Goal: Transaction & Acquisition: Purchase product/service

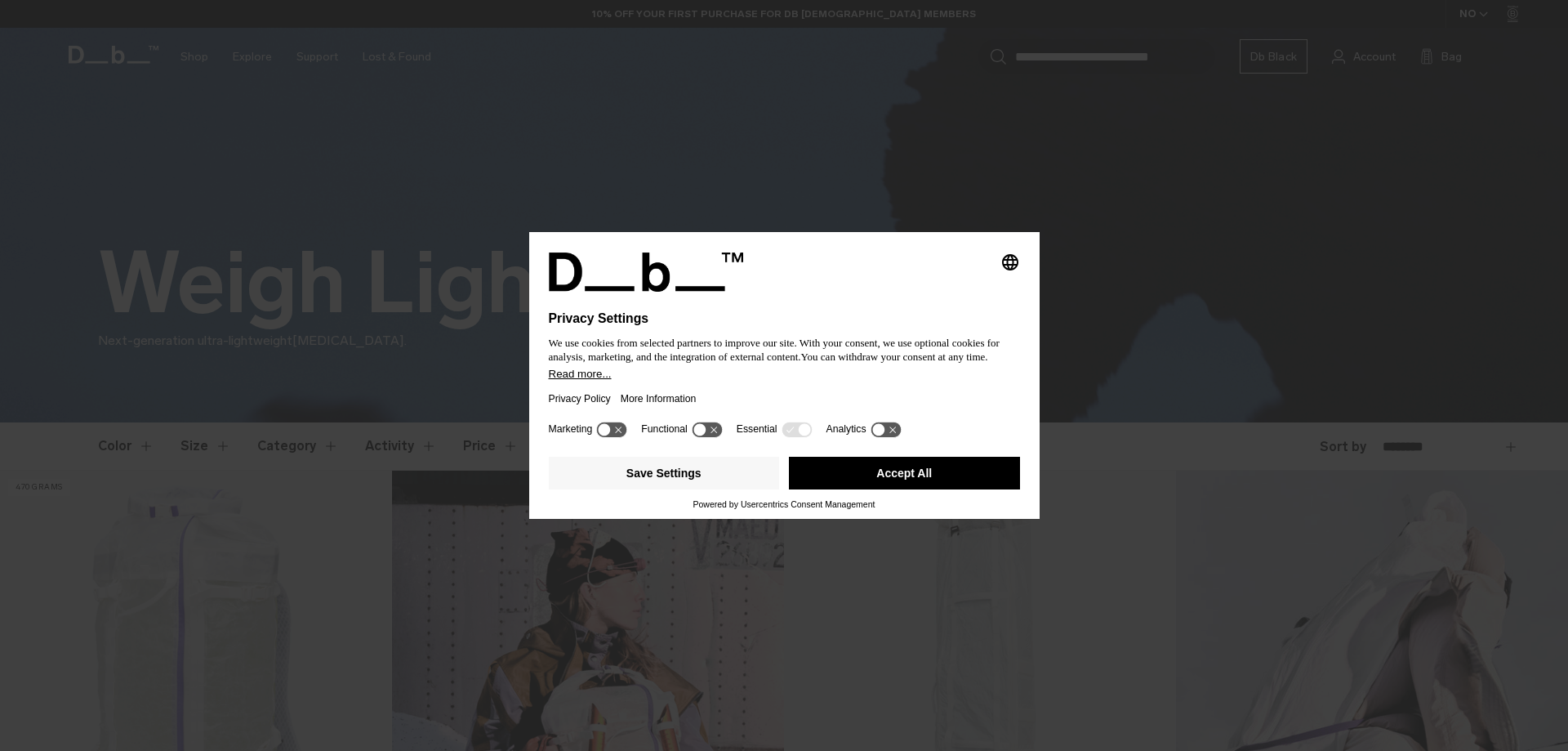
click at [963, 475] on button "Accept All" at bounding box center [904, 473] width 231 height 33
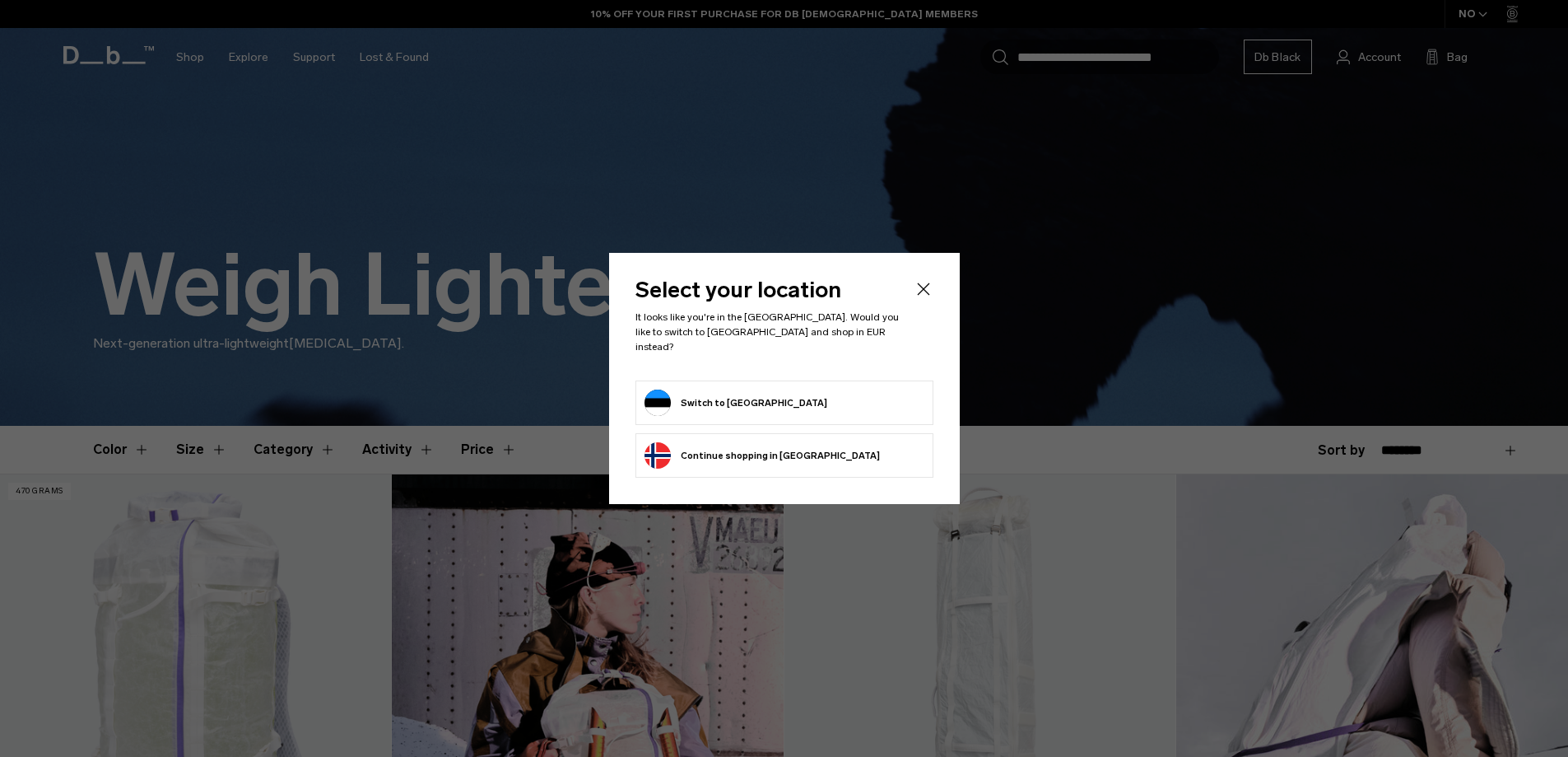
click at [762, 397] on form "Switch to Estonia" at bounding box center [784, 402] width 279 height 26
click at [731, 394] on button "Switch to Estonia" at bounding box center [736, 402] width 183 height 26
click at [922, 296] on icon "Close" at bounding box center [923, 289] width 19 height 19
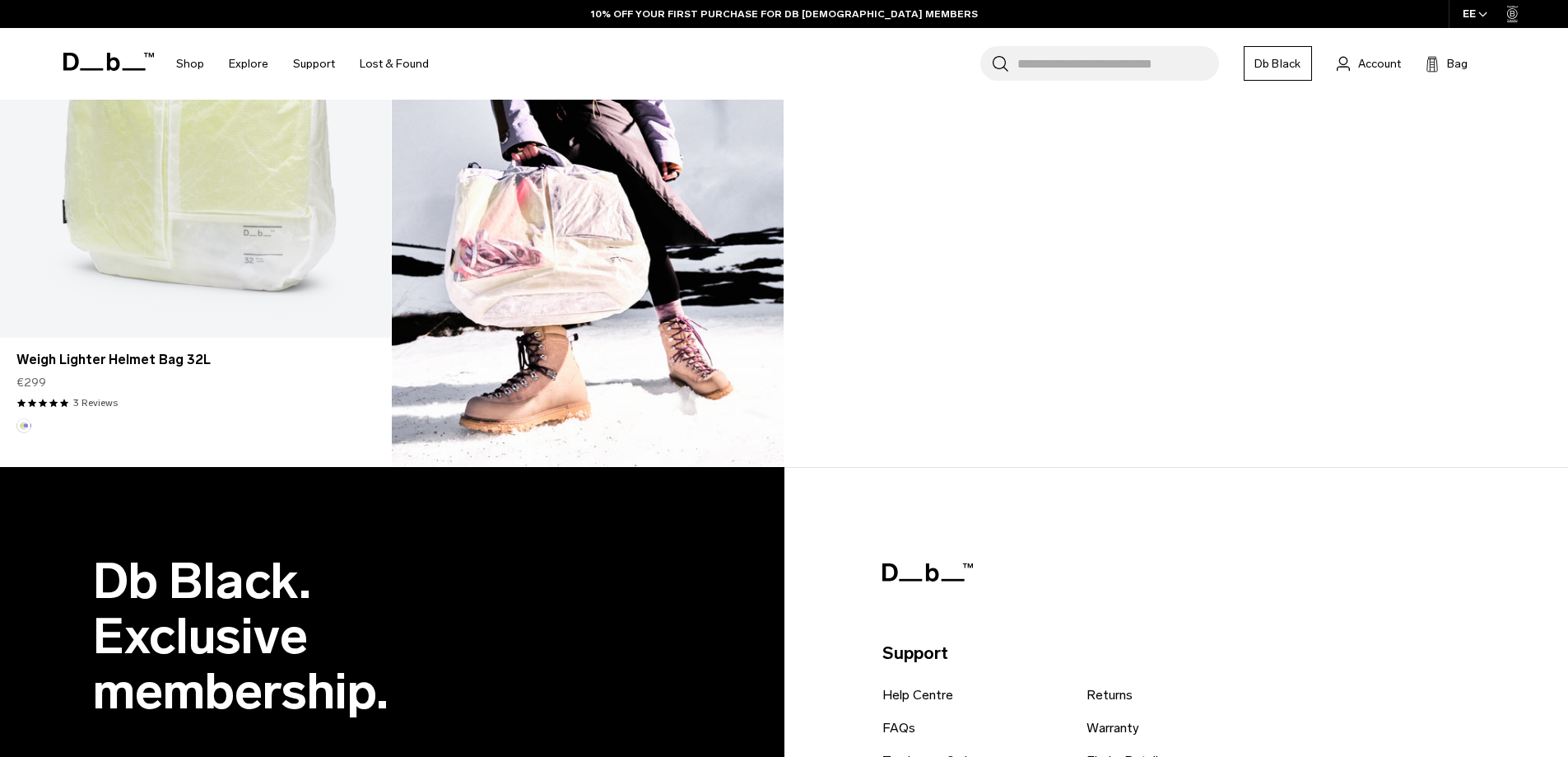
scroll to position [1757, 0]
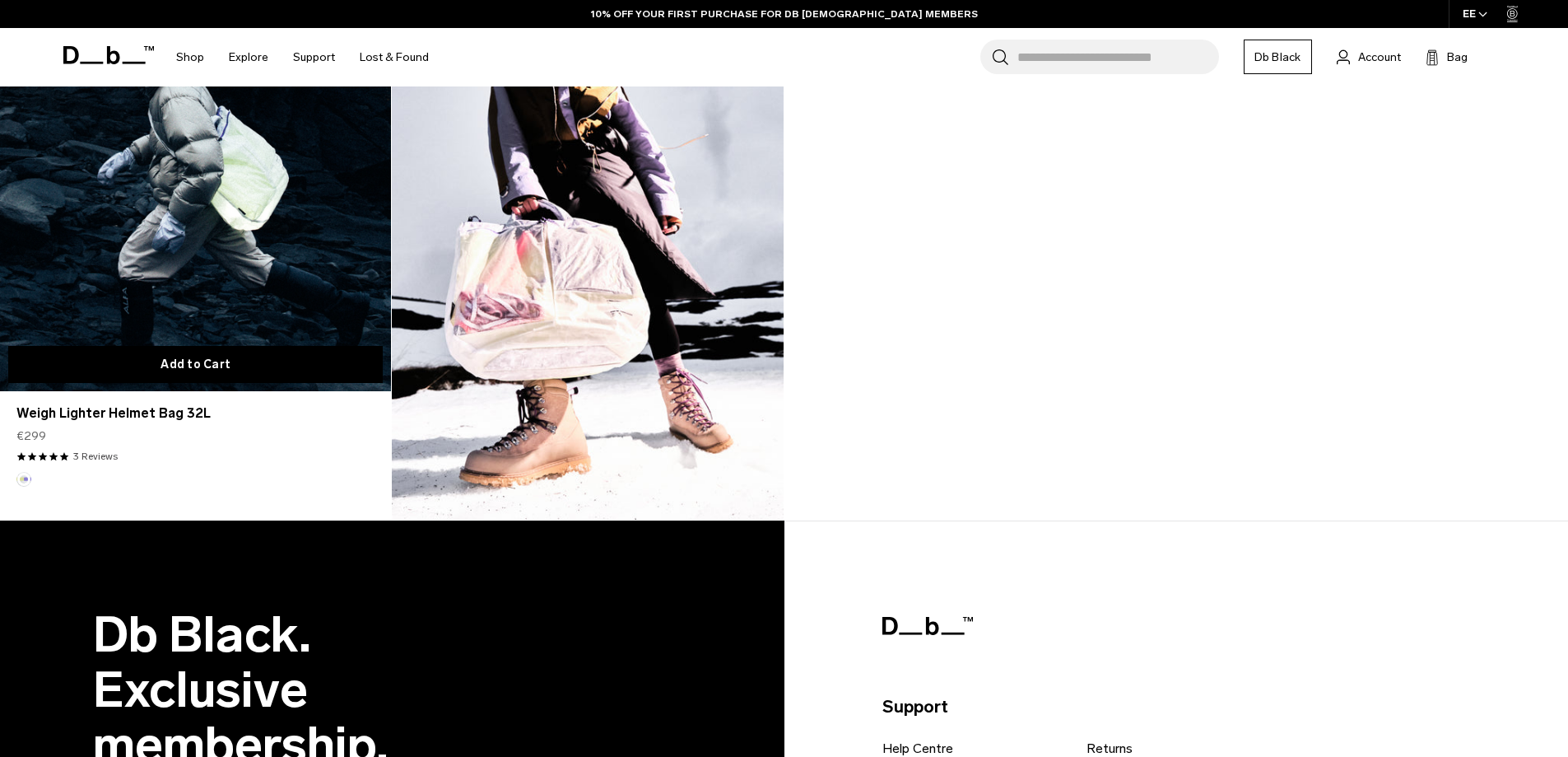
click at [189, 364] on button "Add to Cart" at bounding box center [196, 365] width 375 height 37
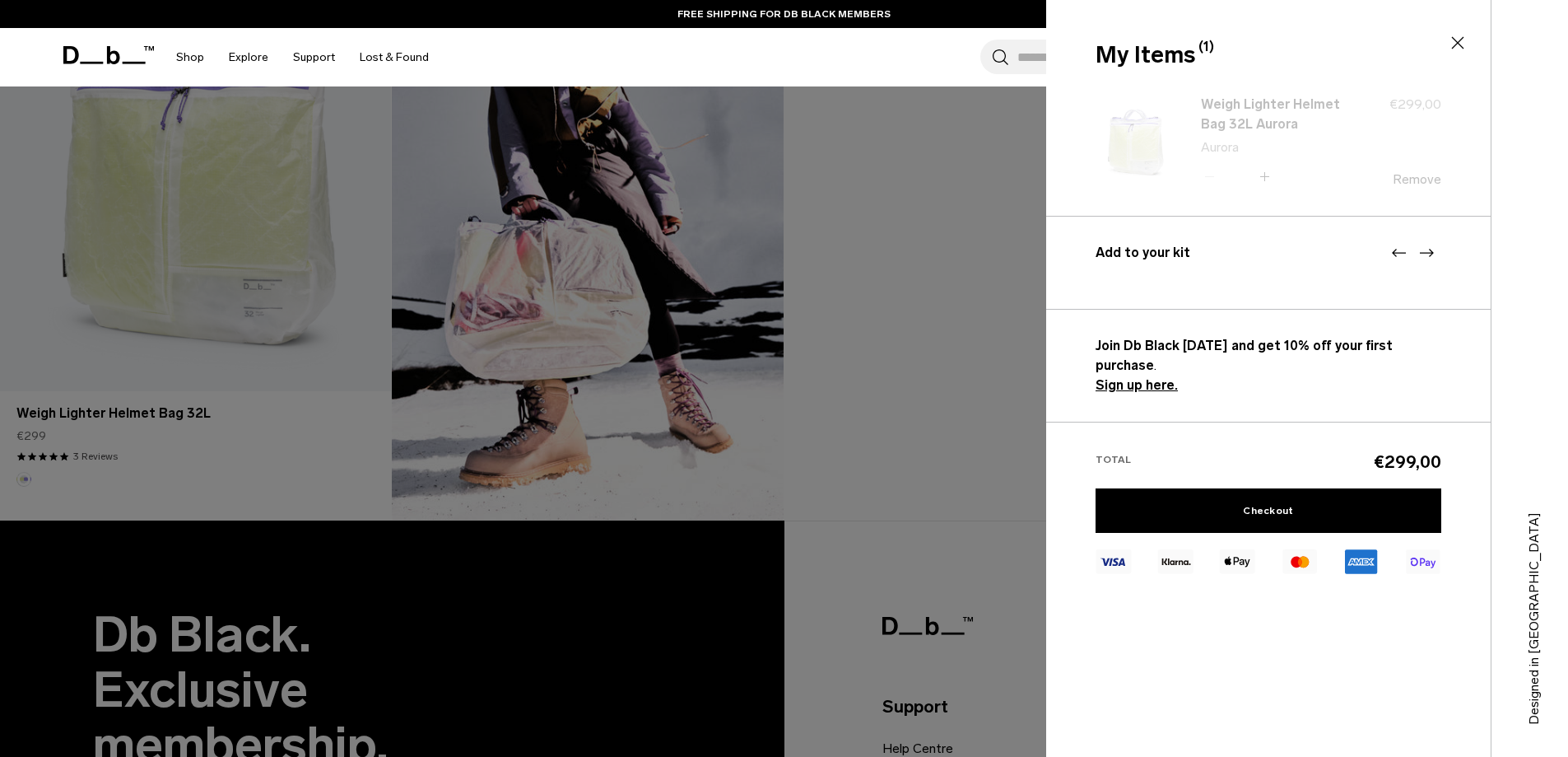
click at [207, 274] on div at bounding box center [784, 378] width 1568 height 757
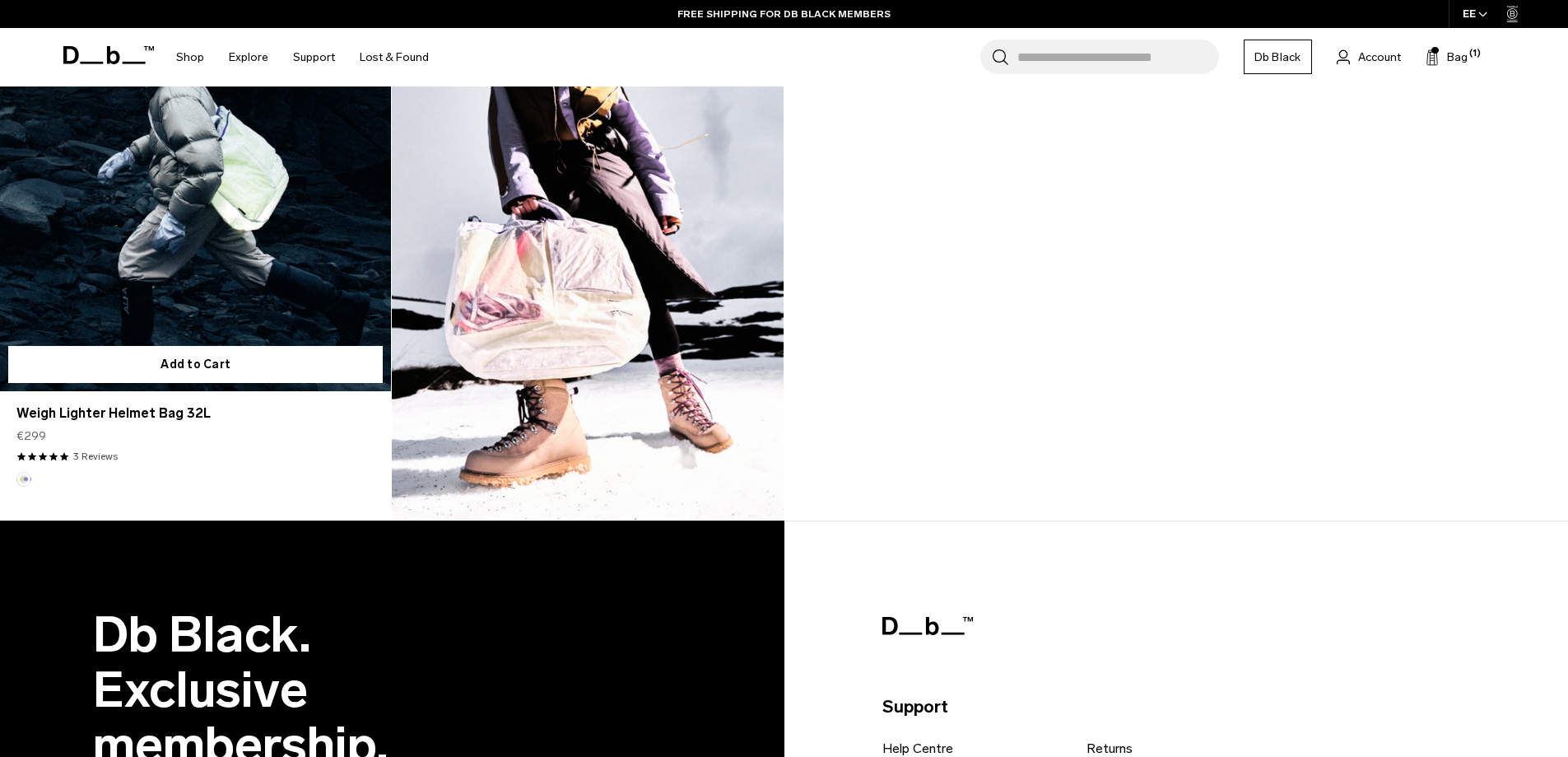
click at [221, 223] on link "Weigh Lighter Helmet Bag 32L" at bounding box center [196, 173] width 391 height 435
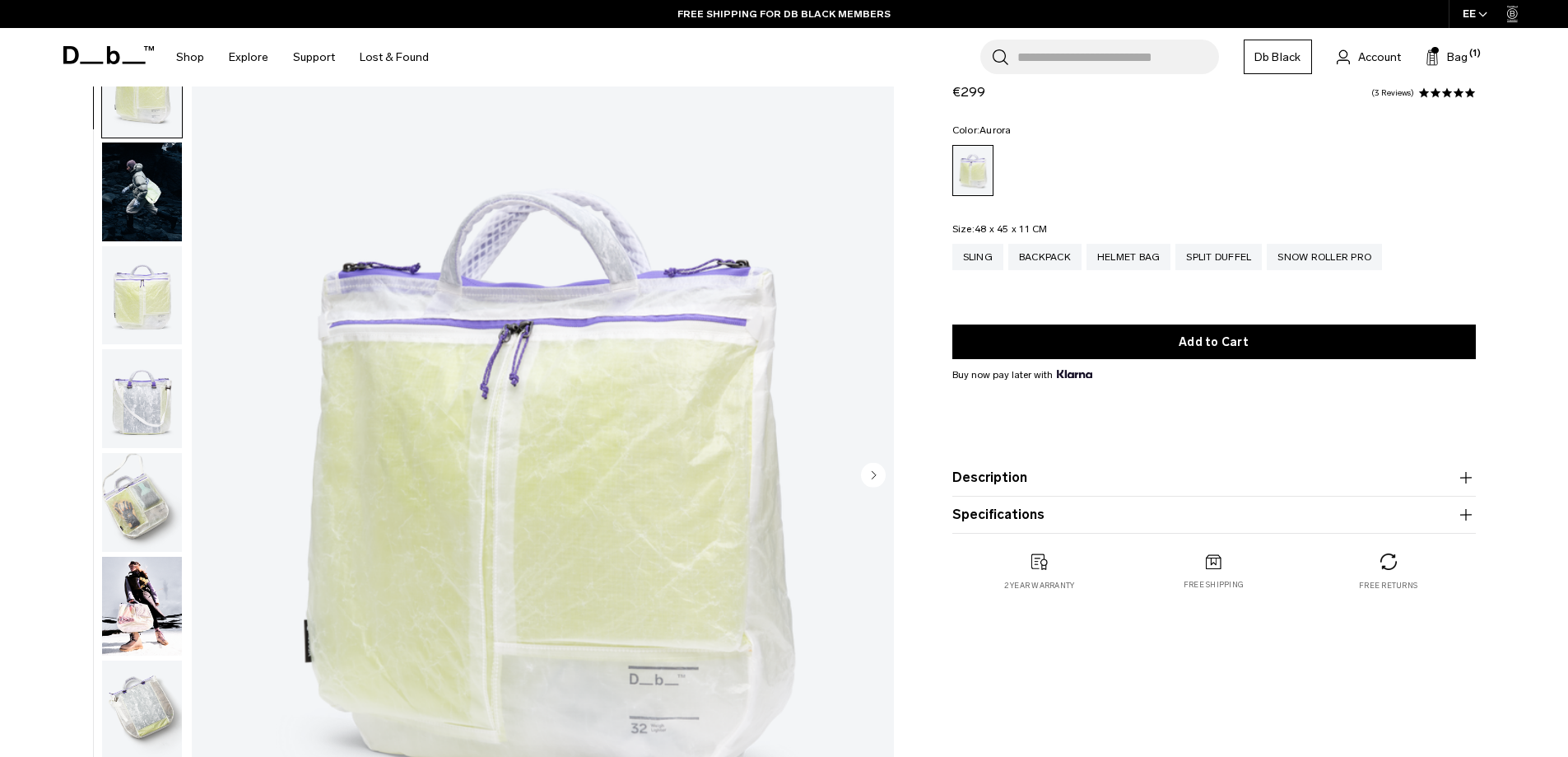
scroll to position [110, 0]
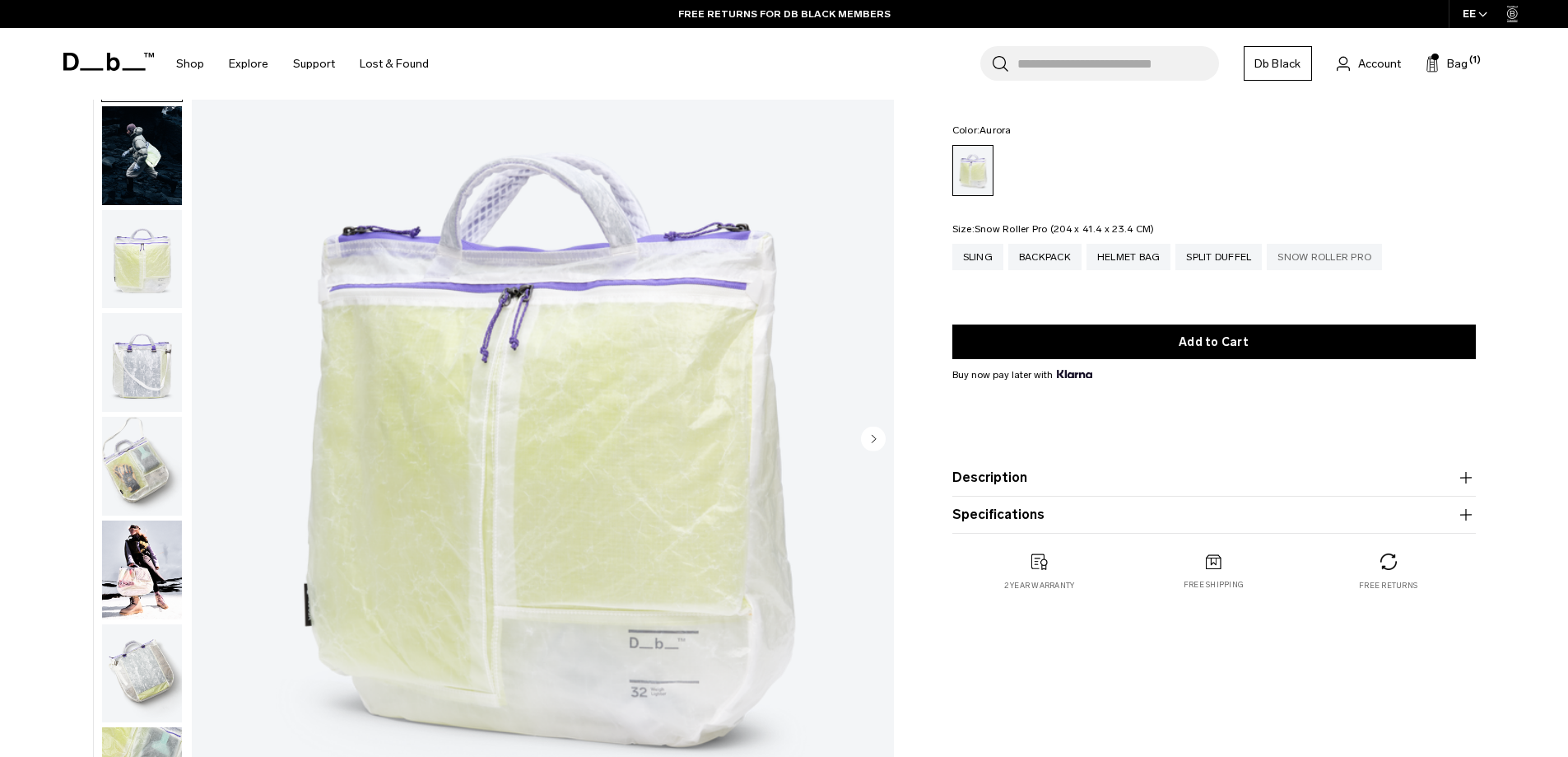
click at [1333, 257] on div "Snow Roller Pro" at bounding box center [1324, 257] width 116 height 26
